Goal: Complete application form

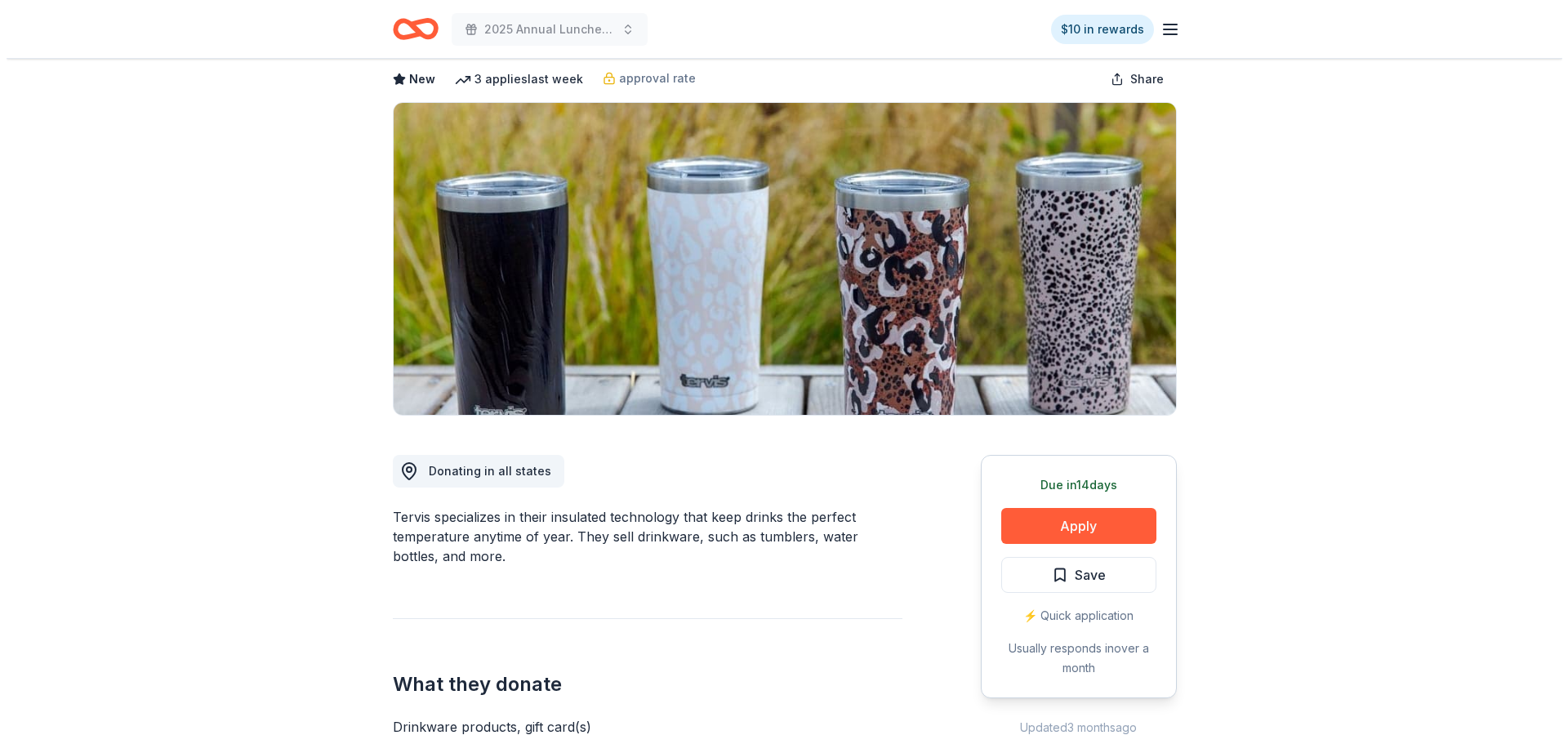
scroll to position [245, 0]
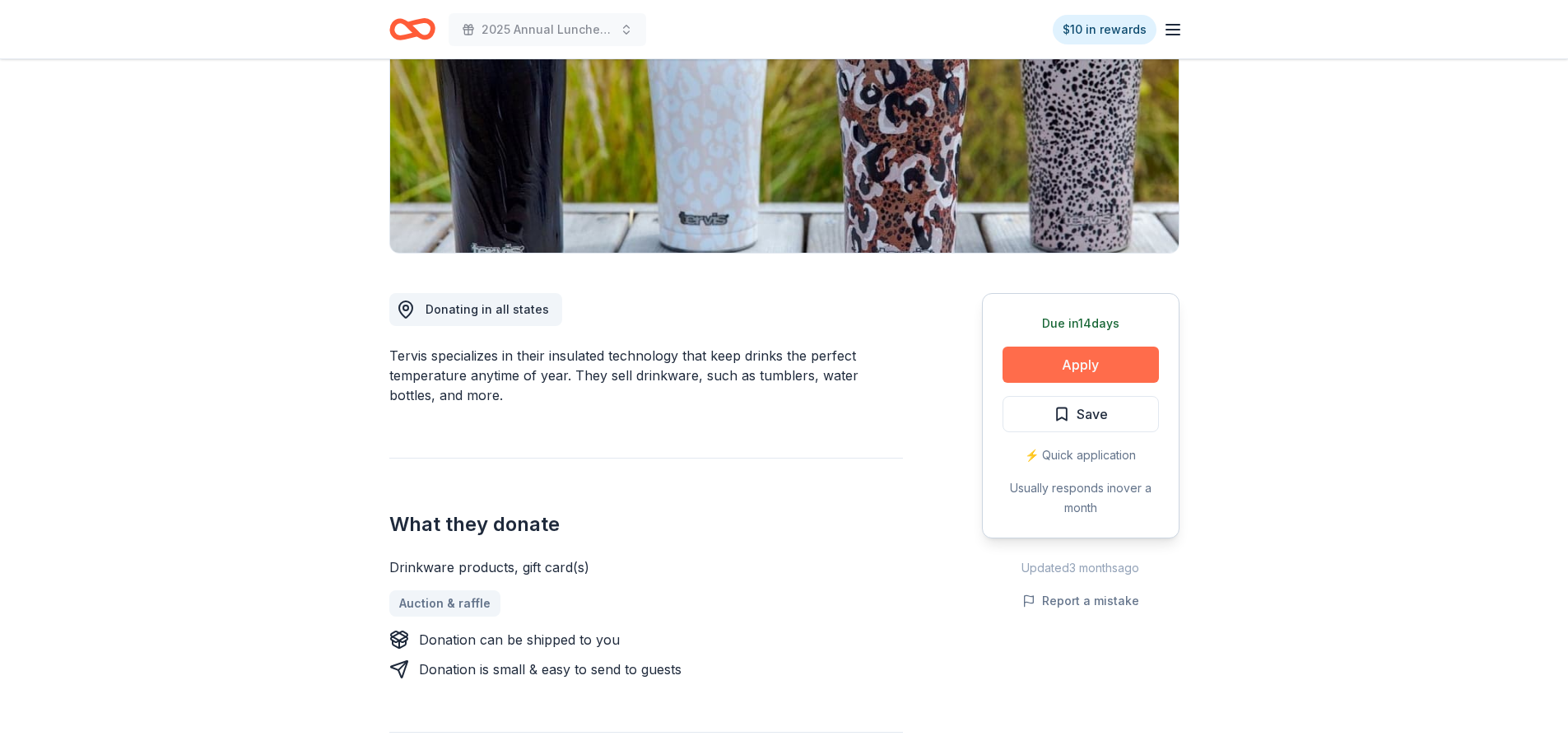
click at [1048, 363] on button "Apply" at bounding box center [1081, 364] width 156 height 36
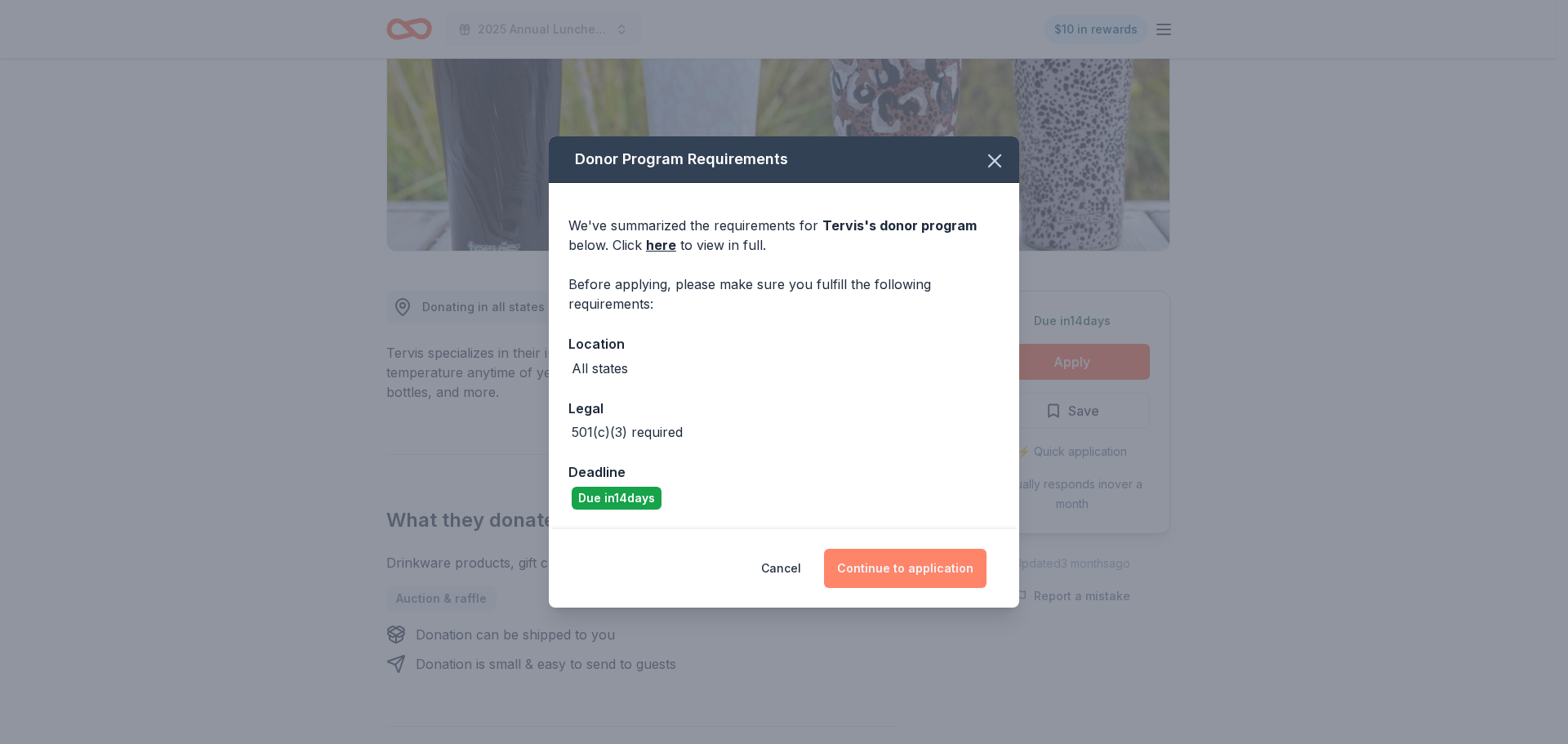
click at [900, 576] on button "Continue to application" at bounding box center [905, 568] width 162 height 40
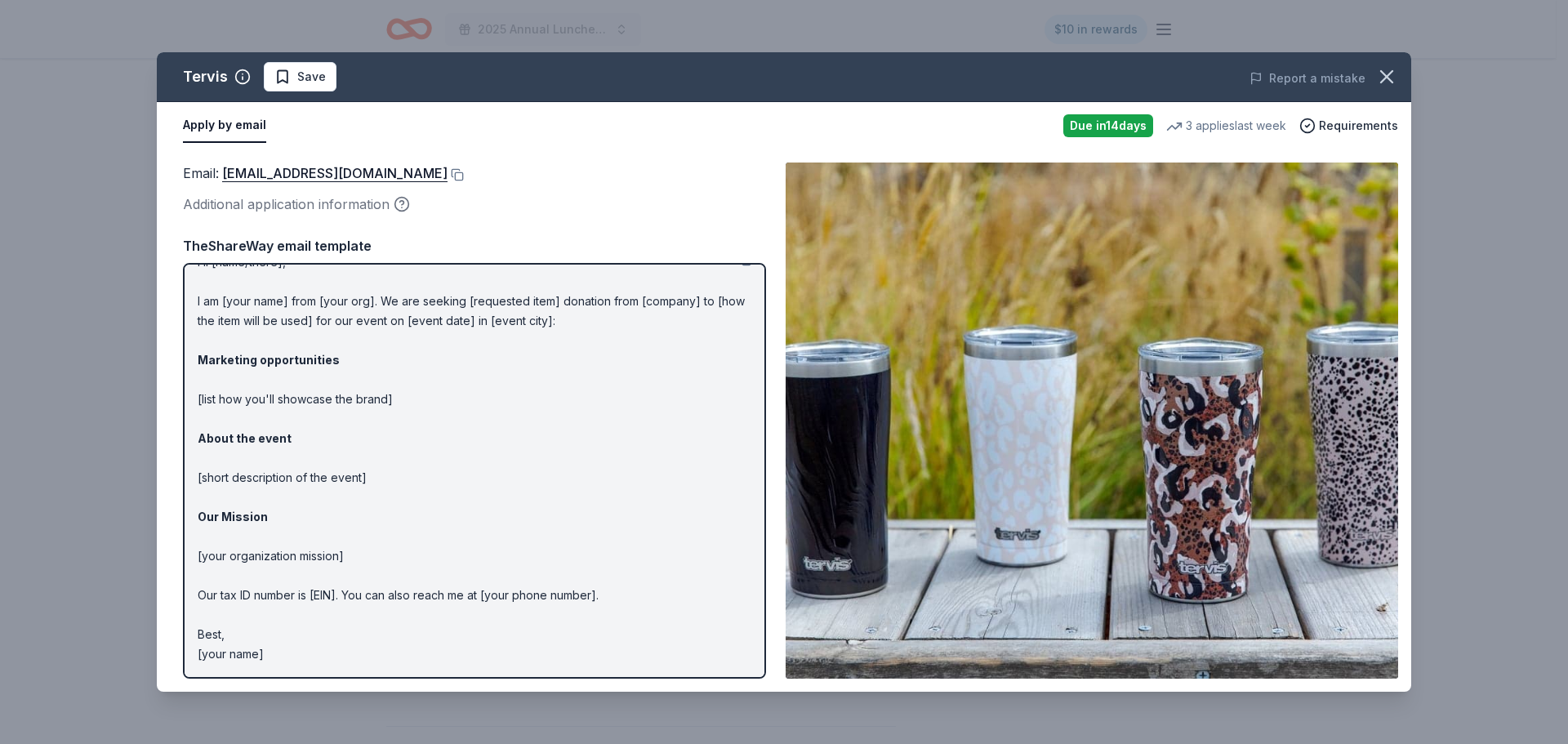
scroll to position [0, 0]
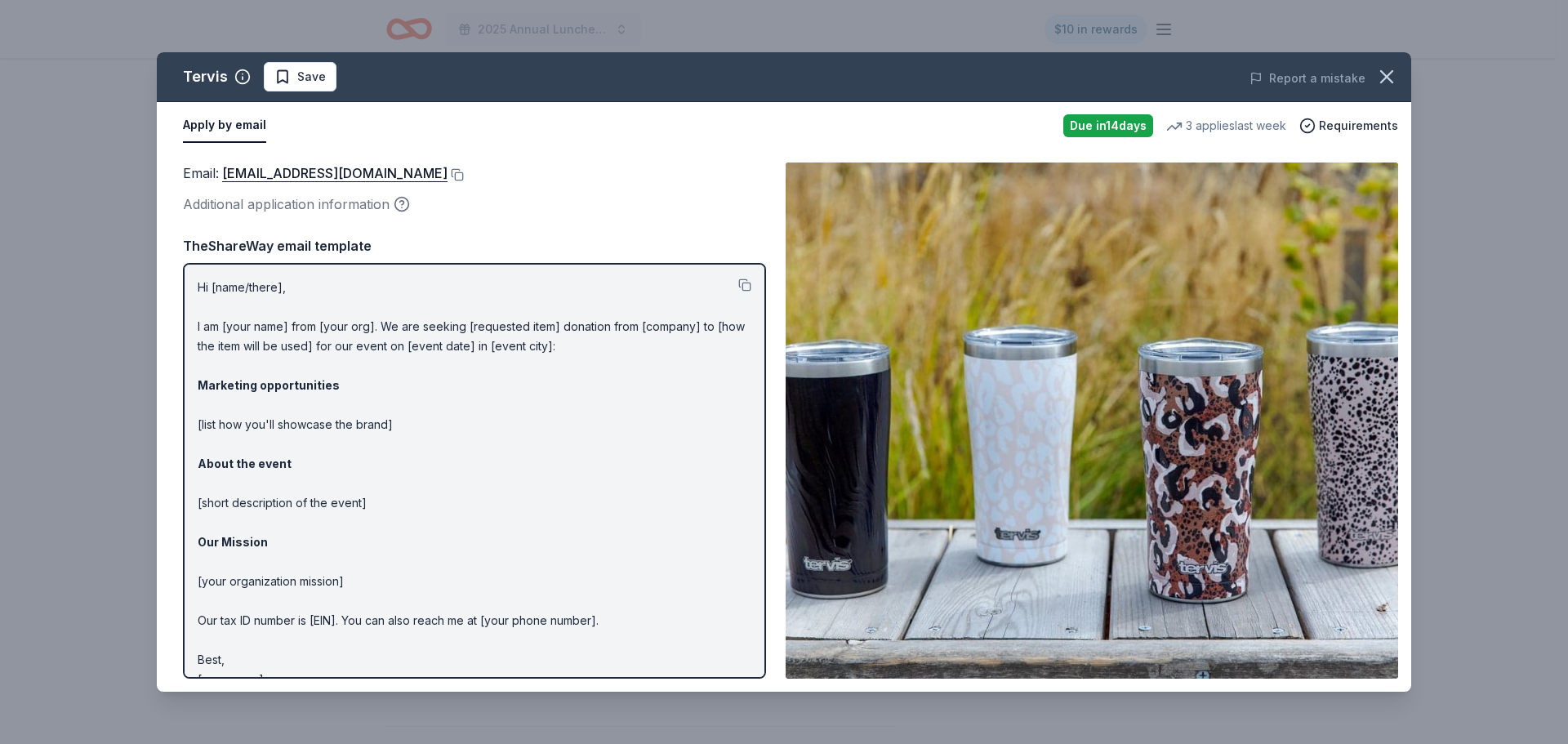
drag, startPoint x: 197, startPoint y: 284, endPoint x: 293, endPoint y: 376, distance: 133.0
click at [293, 376] on p "Hi [name/there], I am [your name] from [your org]. We are seeking [requested it…" at bounding box center [474, 483] width 553 height 411
click at [410, 656] on p "Hi [name/there], I am [your name] from [your org]. We are seeking [requested it…" at bounding box center [474, 483] width 553 height 411
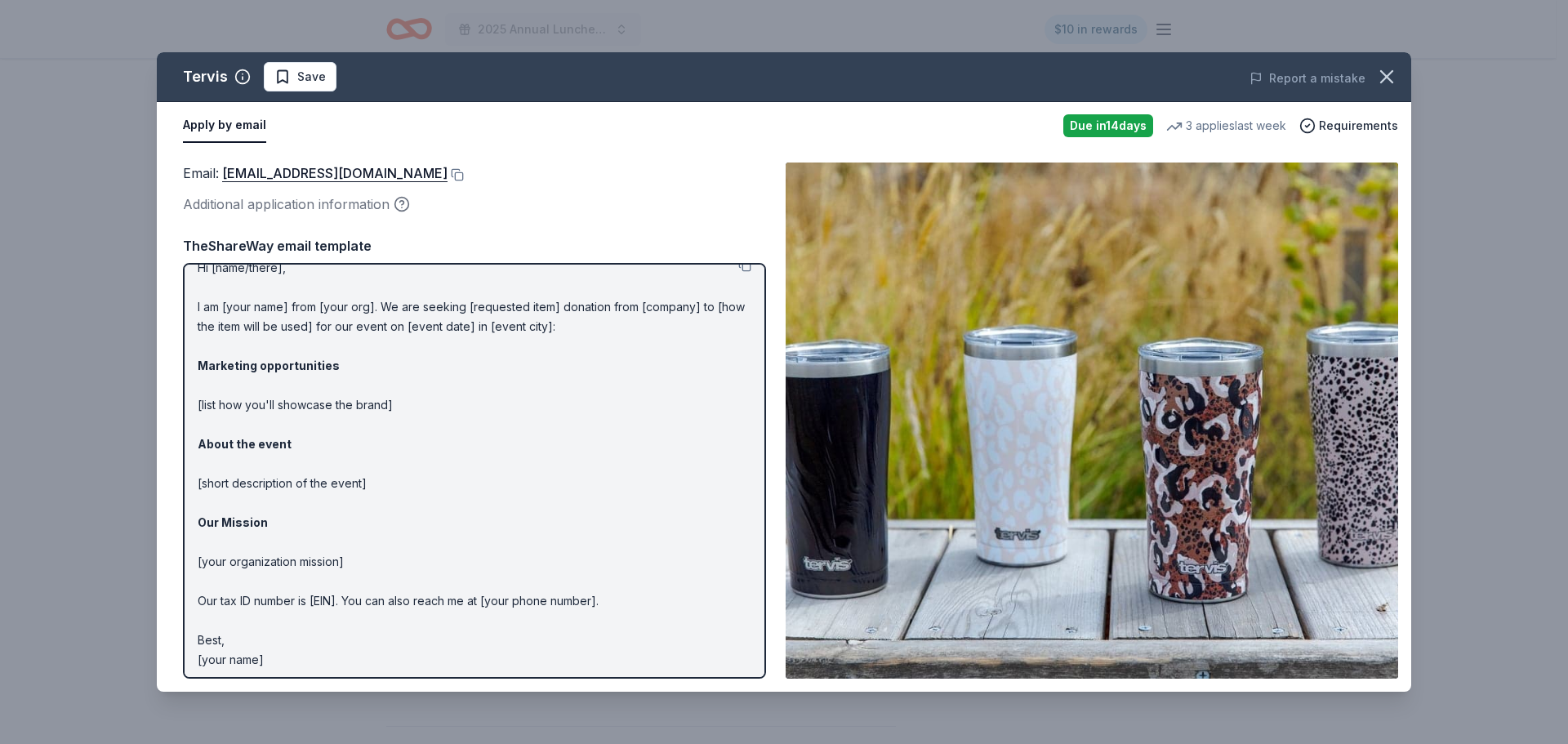
scroll to position [25, 0]
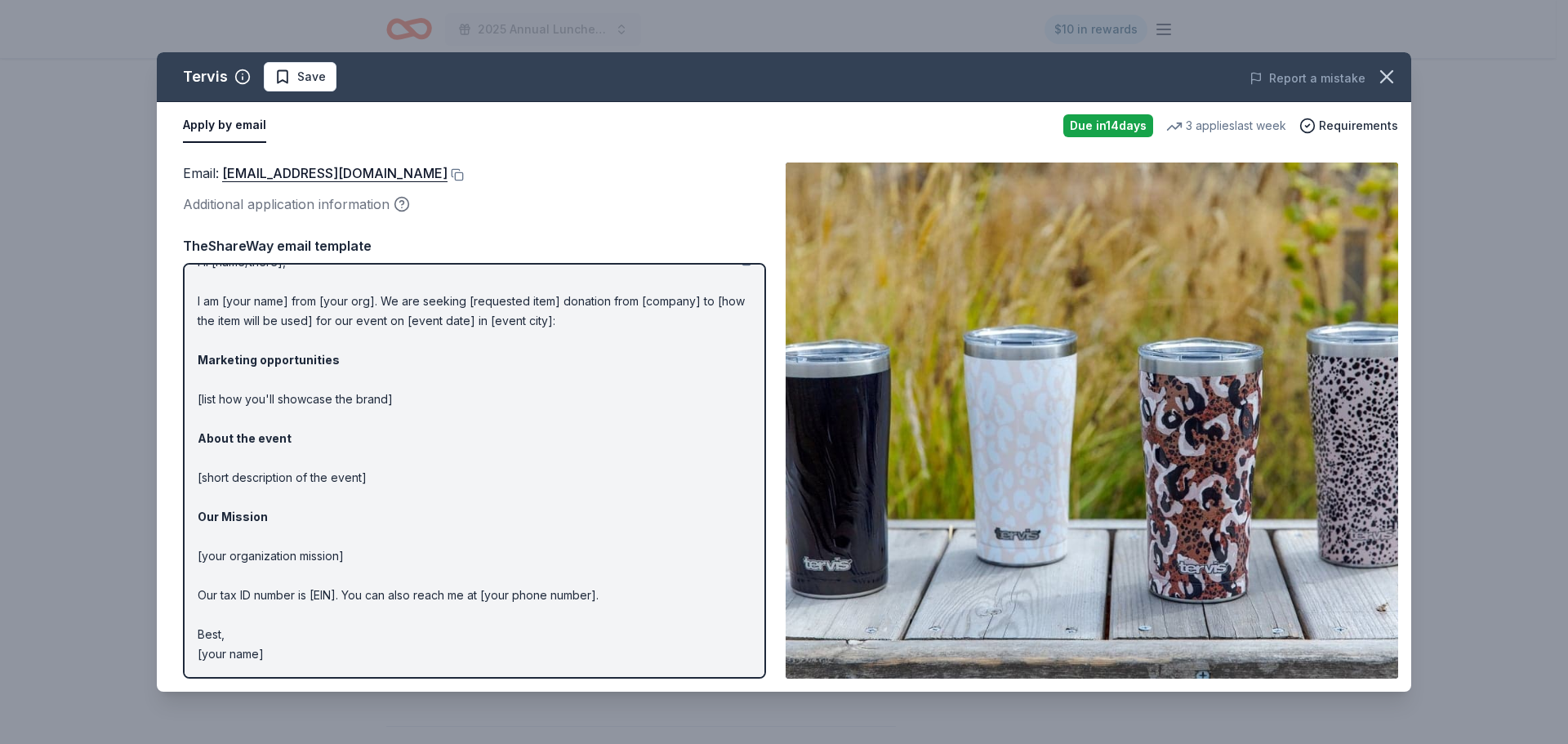
drag, startPoint x: 362, startPoint y: 644, endPoint x: 231, endPoint y: 640, distance: 131.1
click at [231, 640] on p "Hi [name/there], I am [your name] from [your org]. We are seeking [requested it…" at bounding box center [474, 458] width 553 height 411
click at [267, 656] on p "Hi [name/there], I am [your name] from [your org]. We are seeking [requested it…" at bounding box center [474, 458] width 553 height 411
click at [256, 581] on p "Hi [name/there], I am [your name] from [your org]. We are seeking [requested it…" at bounding box center [474, 458] width 553 height 411
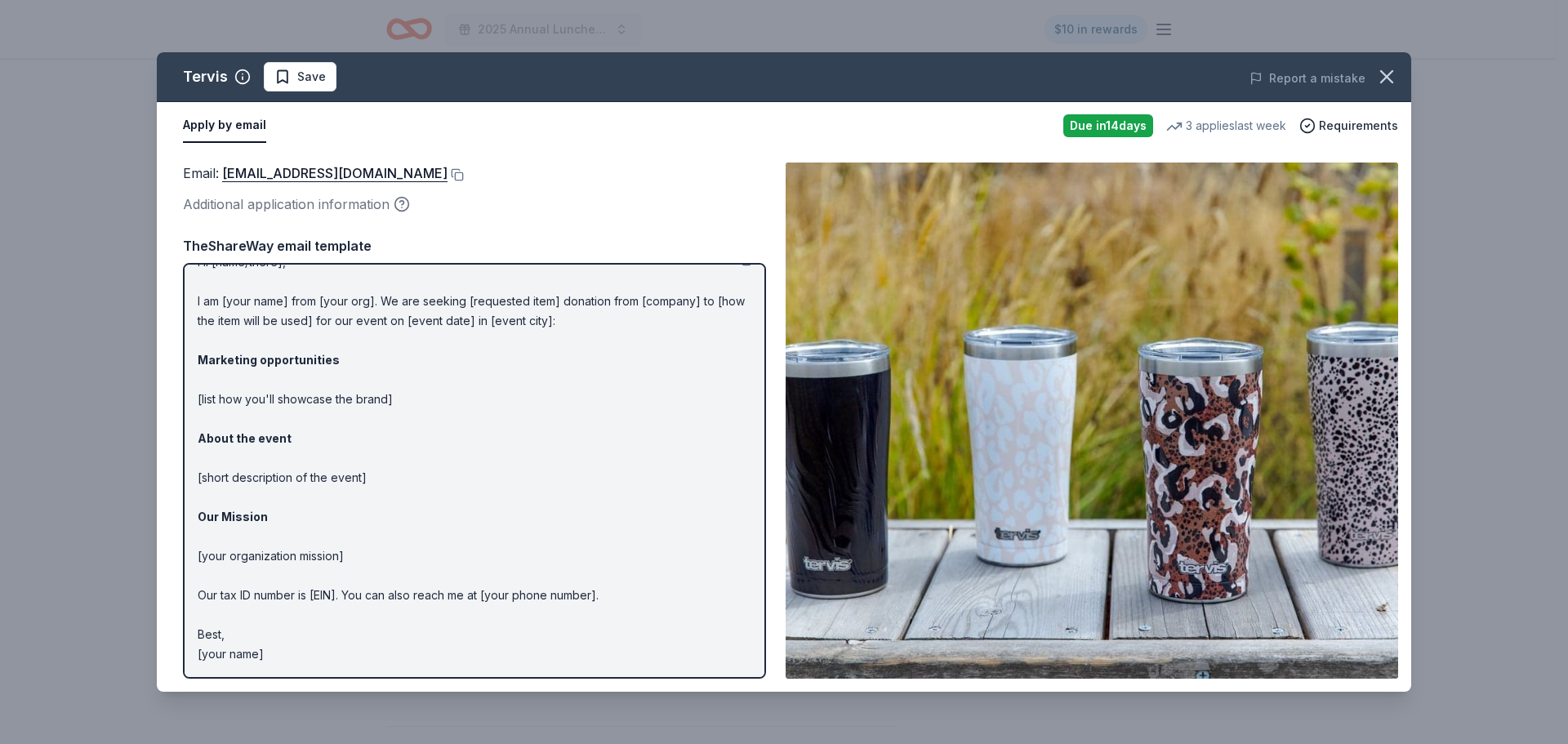
click at [256, 579] on p "Hi [name/there], I am [your name] from [your org]. We are seeking [requested it…" at bounding box center [474, 458] width 553 height 411
click at [287, 245] on div "TheShareWay email template" at bounding box center [474, 245] width 583 height 21
click at [312, 318] on p "Hi [name/there], I am [your name] from [your org]. We are seeking [requested it…" at bounding box center [474, 458] width 553 height 411
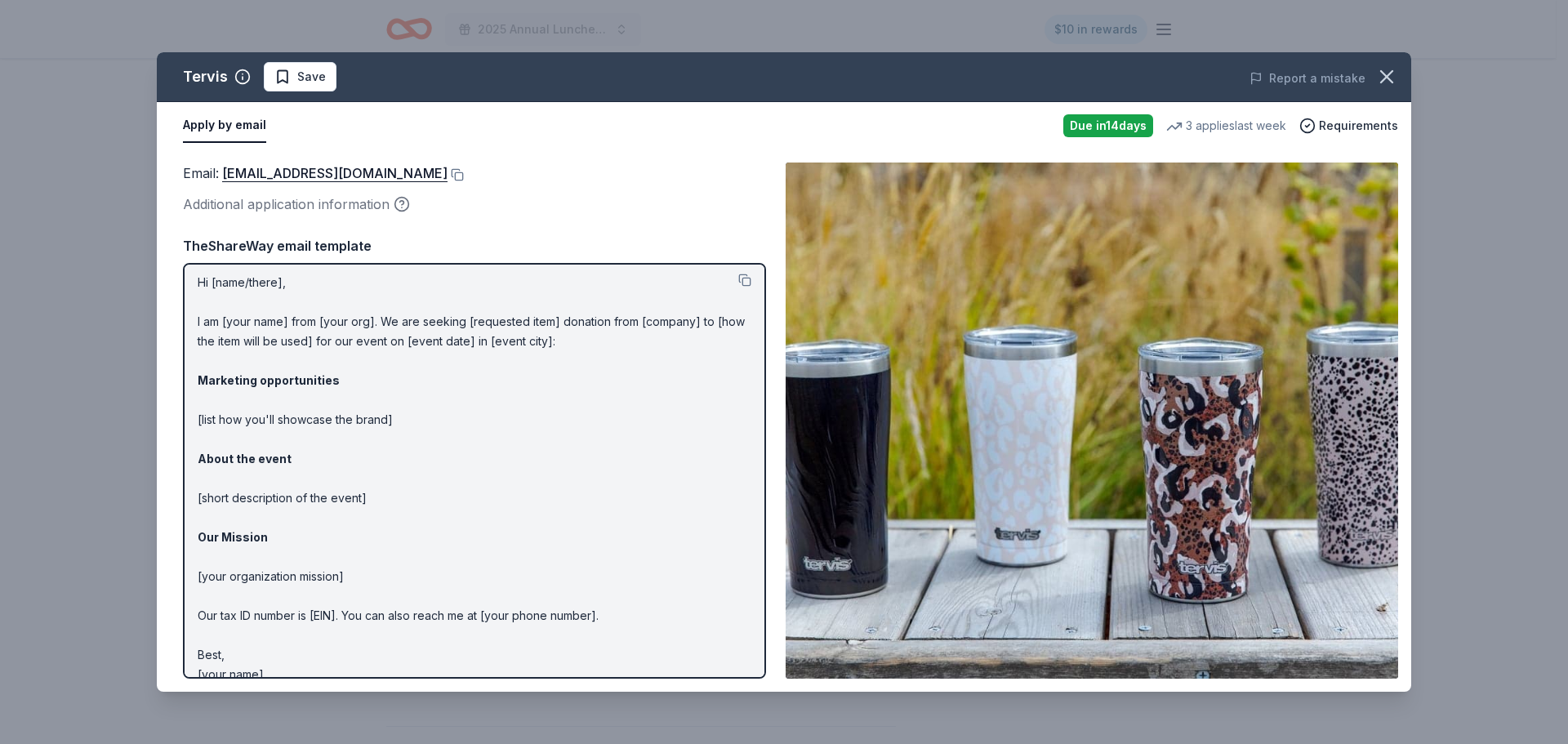
scroll to position [0, 0]
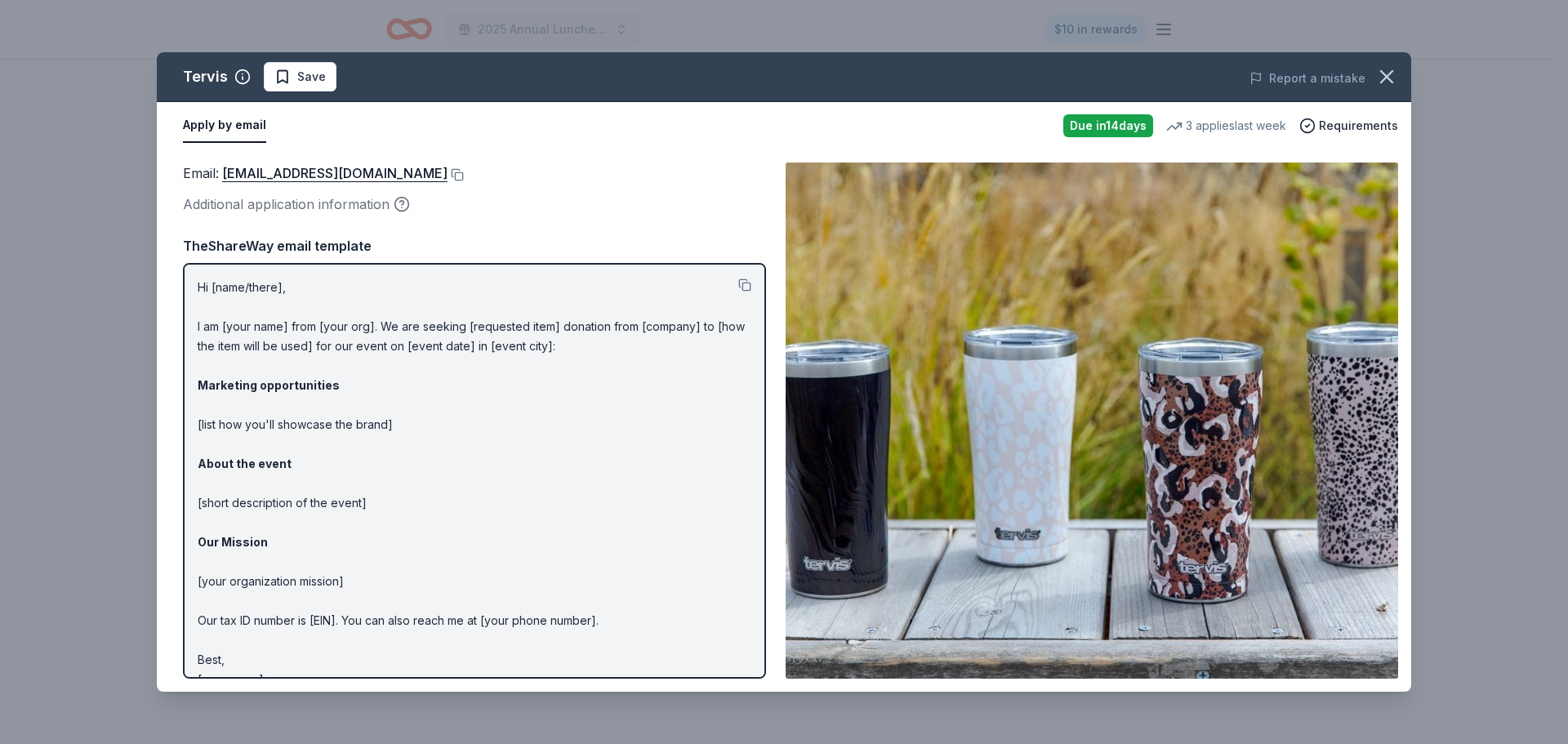
click at [310, 375] on p "Hi [name/there], I am [your name] from [your org]. We are seeking [requested it…" at bounding box center [474, 483] width 553 height 411
drag, startPoint x: 220, startPoint y: 302, endPoint x: 389, endPoint y: 413, distance: 202.2
click at [390, 413] on p "Hi [name/there], I am [your name] from [your org]. We are seeking [requested it…" at bounding box center [474, 483] width 553 height 411
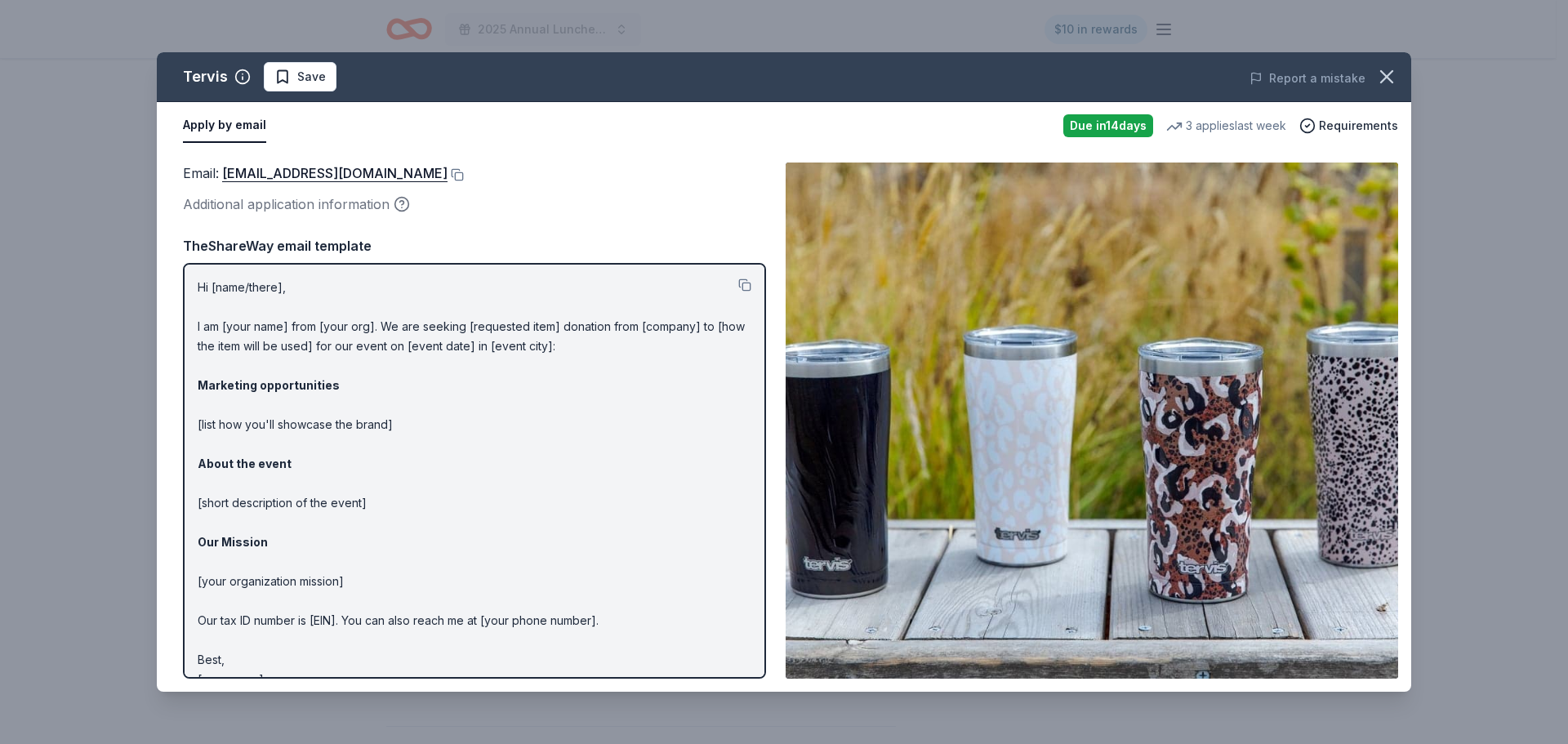
drag, startPoint x: 374, startPoint y: 422, endPoint x: 401, endPoint y: 518, distance: 99.7
click at [401, 518] on p "Hi [name/there], I am [your name] from [your org]. We are seeking [requested it…" at bounding box center [474, 483] width 553 height 411
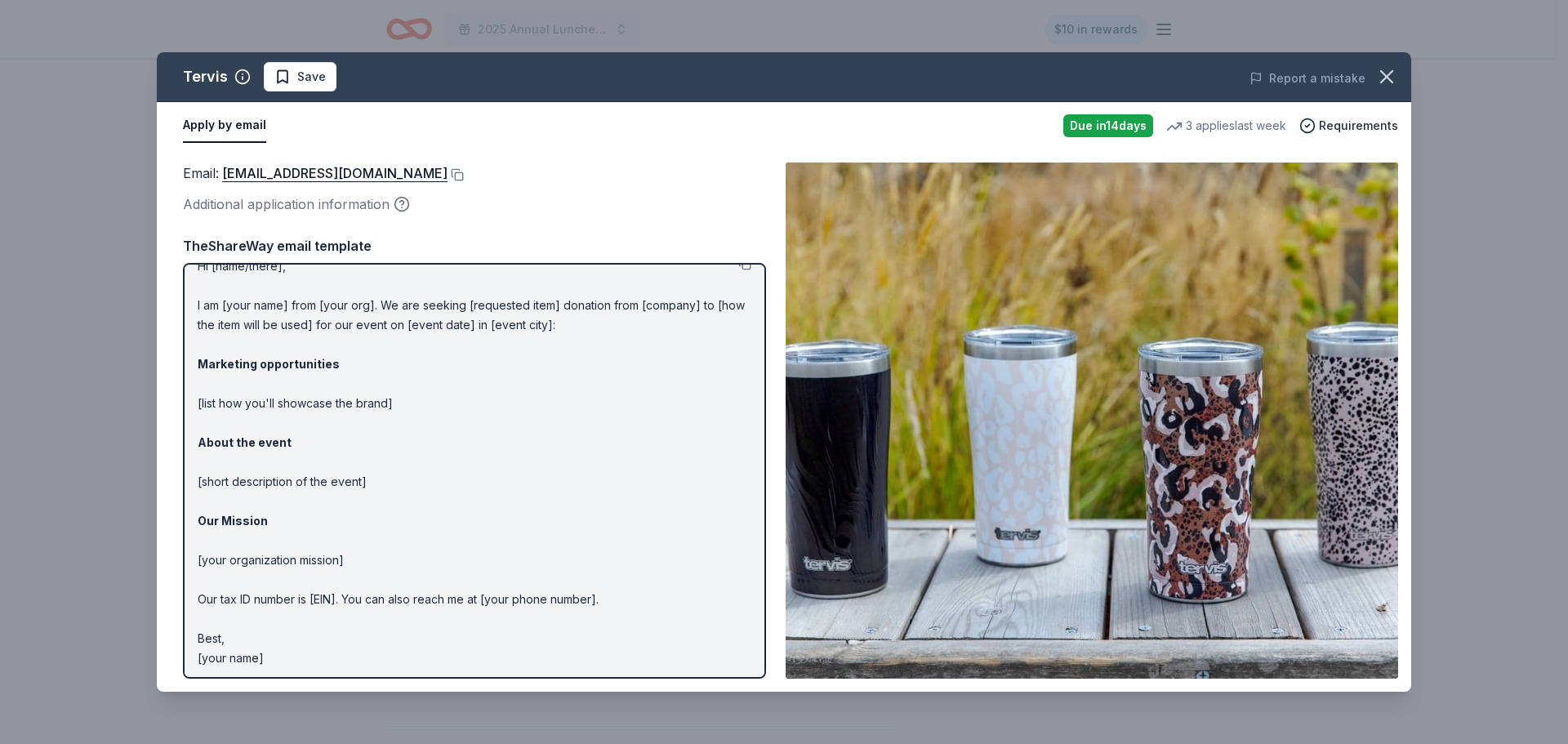
scroll to position [25, 0]
drag, startPoint x: 275, startPoint y: 652, endPoint x: 211, endPoint y: 316, distance: 342.0
click at [211, 316] on p "Hi [name/there], I am [your name] from [your org]. We are seeking [requested it…" at bounding box center [474, 458] width 553 height 411
drag, startPoint x: 220, startPoint y: 303, endPoint x: 249, endPoint y: 420, distance: 120.5
click at [249, 420] on p "Hi [name/there], I am [your name] from [your org]. We are seeking [requested it…" at bounding box center [474, 458] width 553 height 411
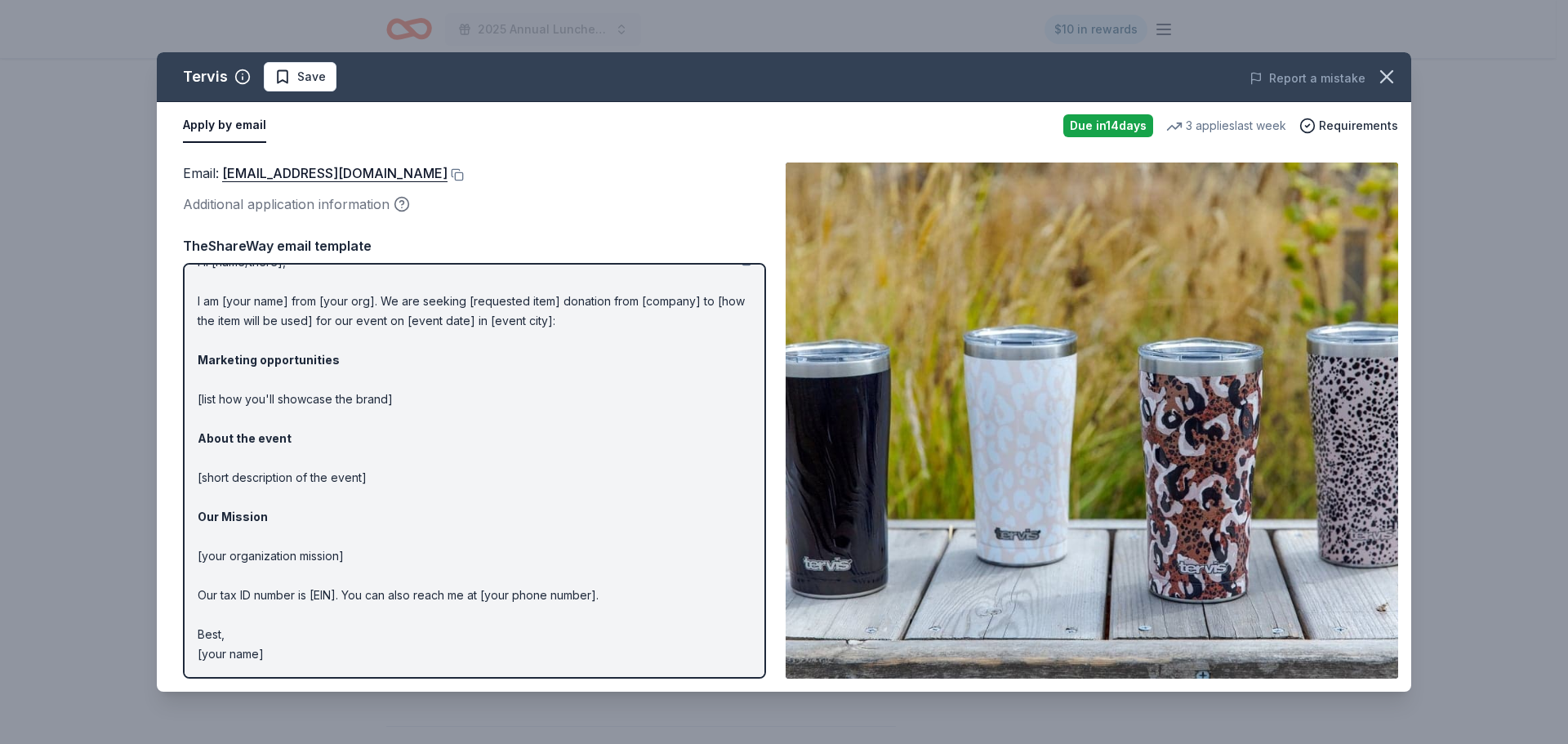
scroll to position [0, 0]
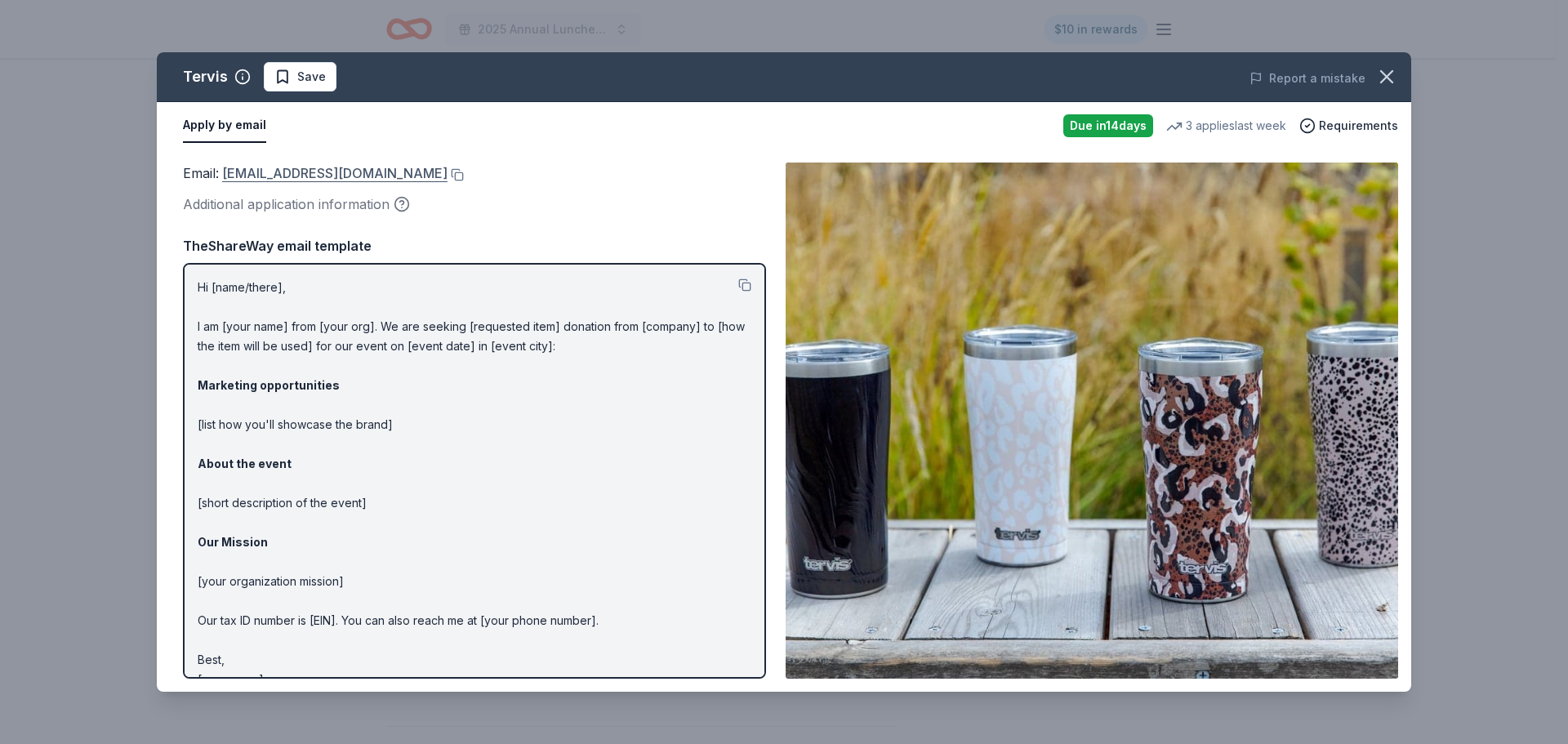
click at [301, 171] on link "[EMAIL_ADDRESS][DOMAIN_NAME]" at bounding box center [335, 172] width 225 height 21
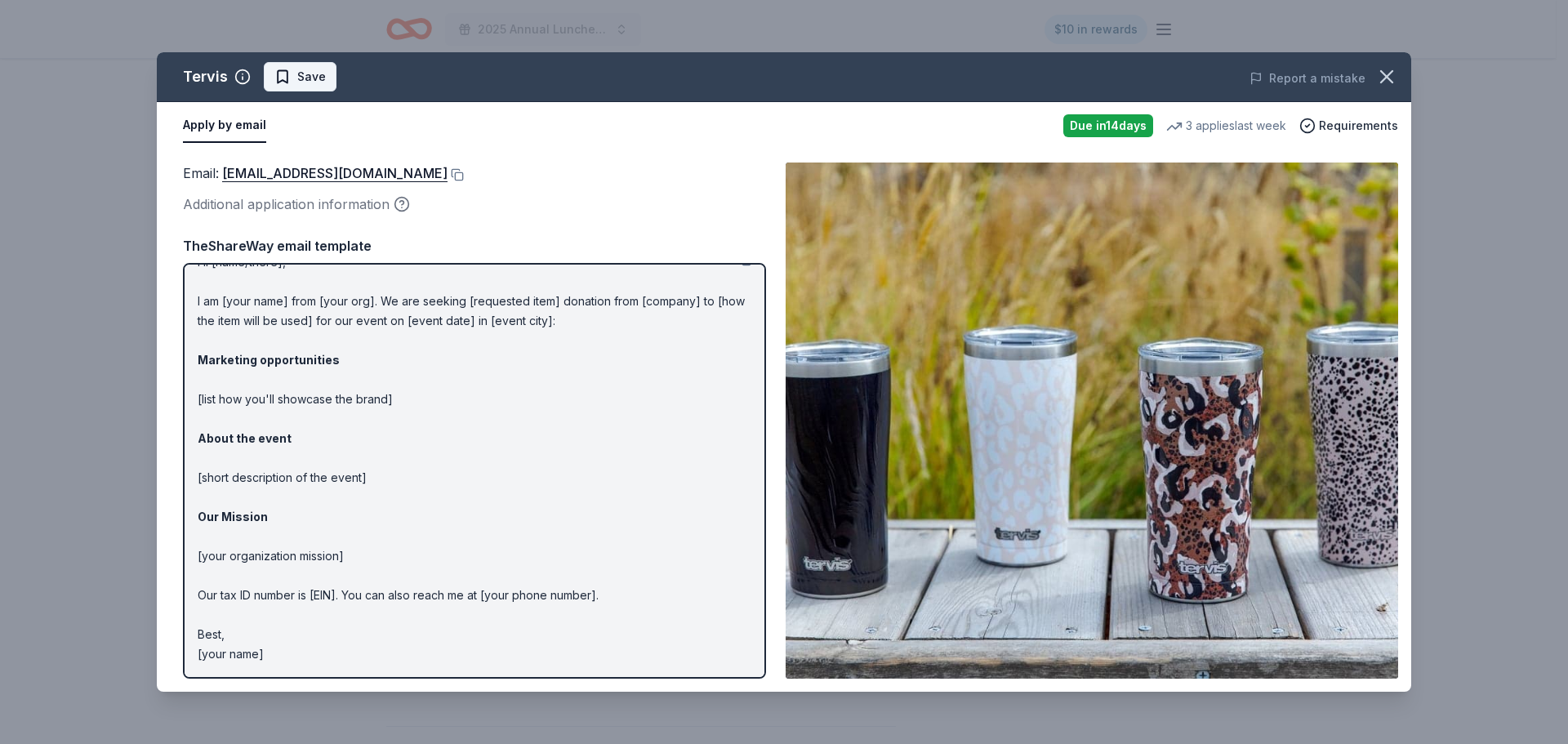
click at [307, 75] on span "Save" at bounding box center [311, 77] width 29 height 19
click at [343, 79] on html "2025 Annual Luncheon $10 in rewards Due [DATE] Share Tervis New 3 applies last …" at bounding box center [784, 126] width 1568 height 744
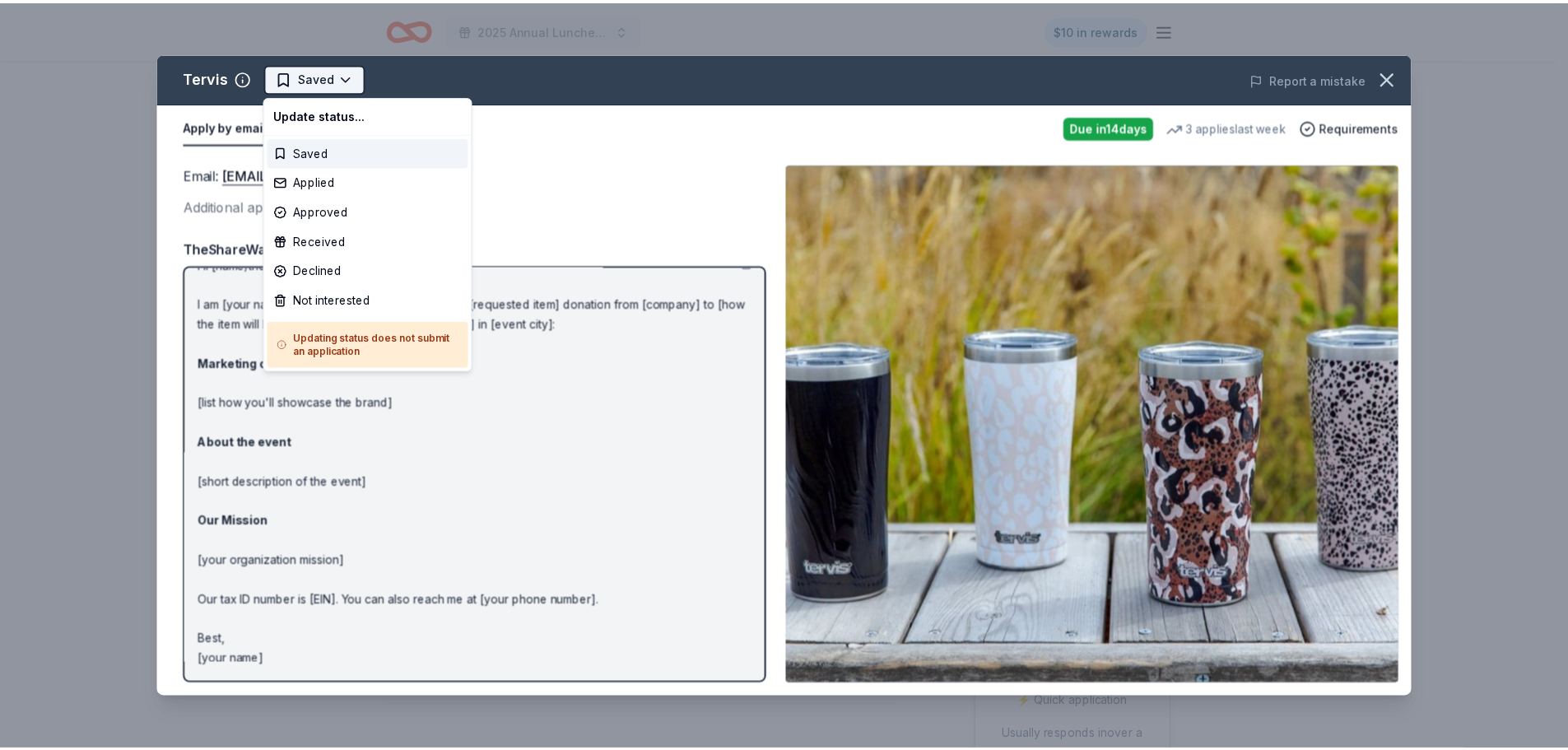
scroll to position [0, 0]
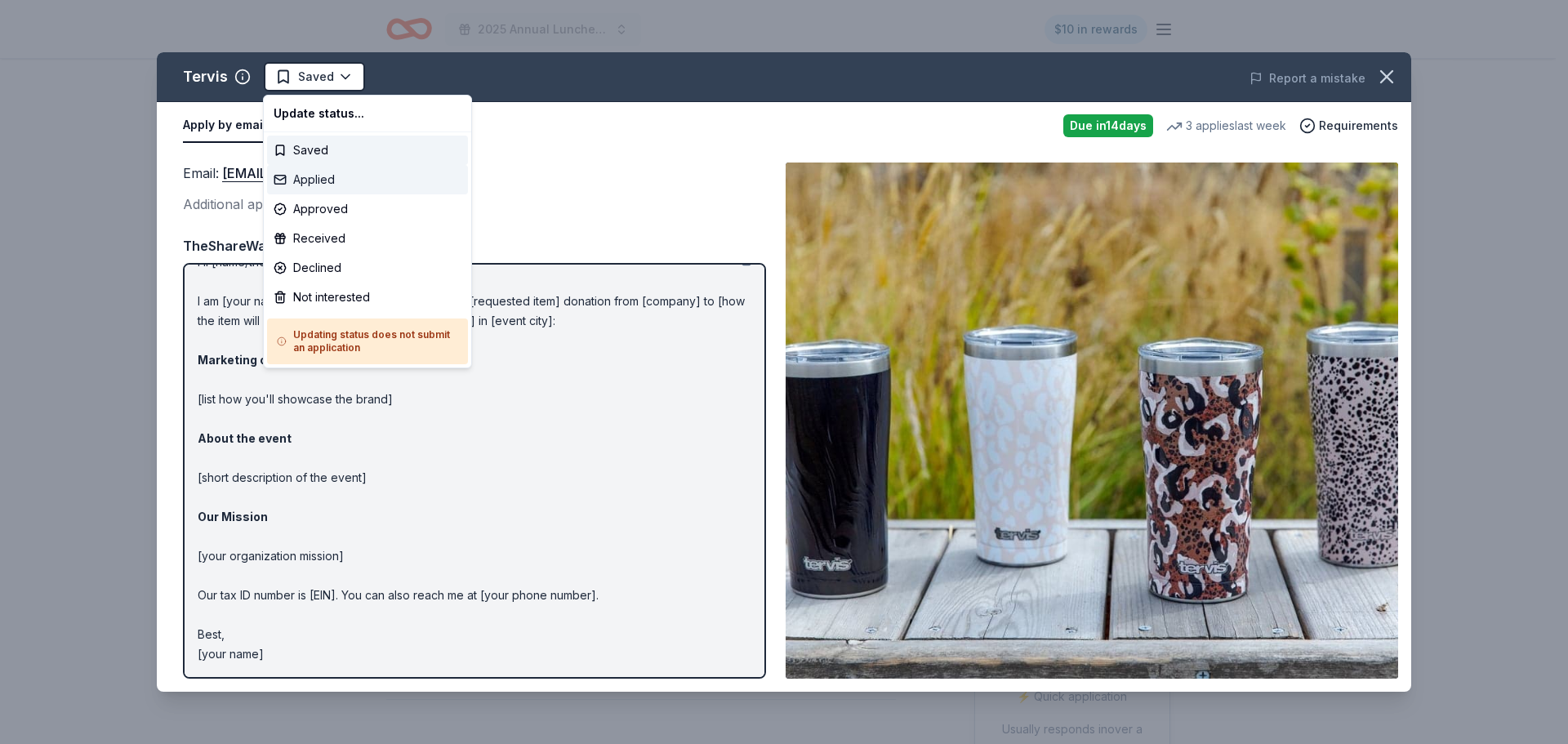
click at [375, 182] on div "Applied" at bounding box center [368, 180] width 201 height 30
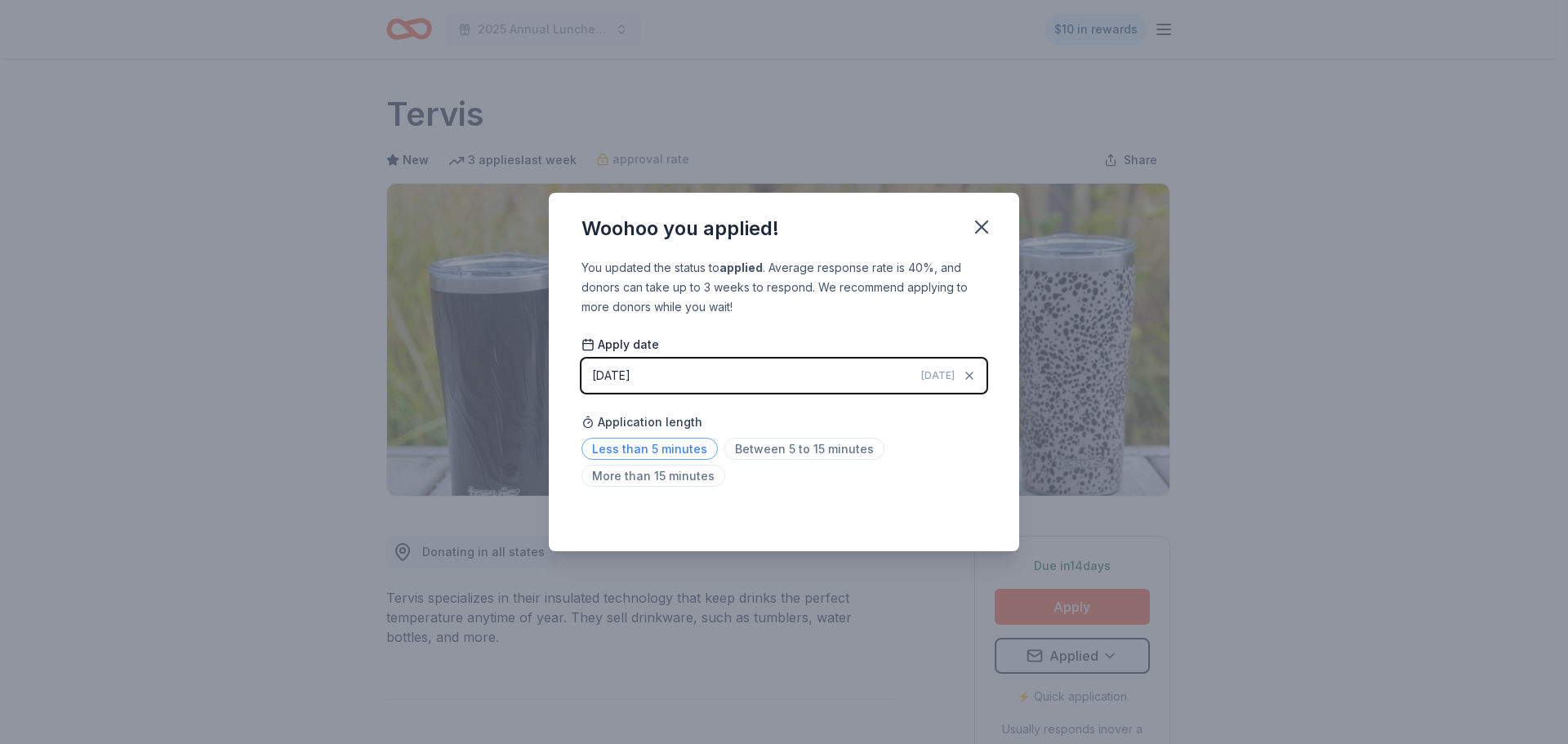
click at [668, 455] on span "Less than 5 minutes" at bounding box center [649, 449] width 137 height 22
click at [984, 227] on icon "button" at bounding box center [981, 227] width 23 height 23
